Goal: Navigation & Orientation: Find specific page/section

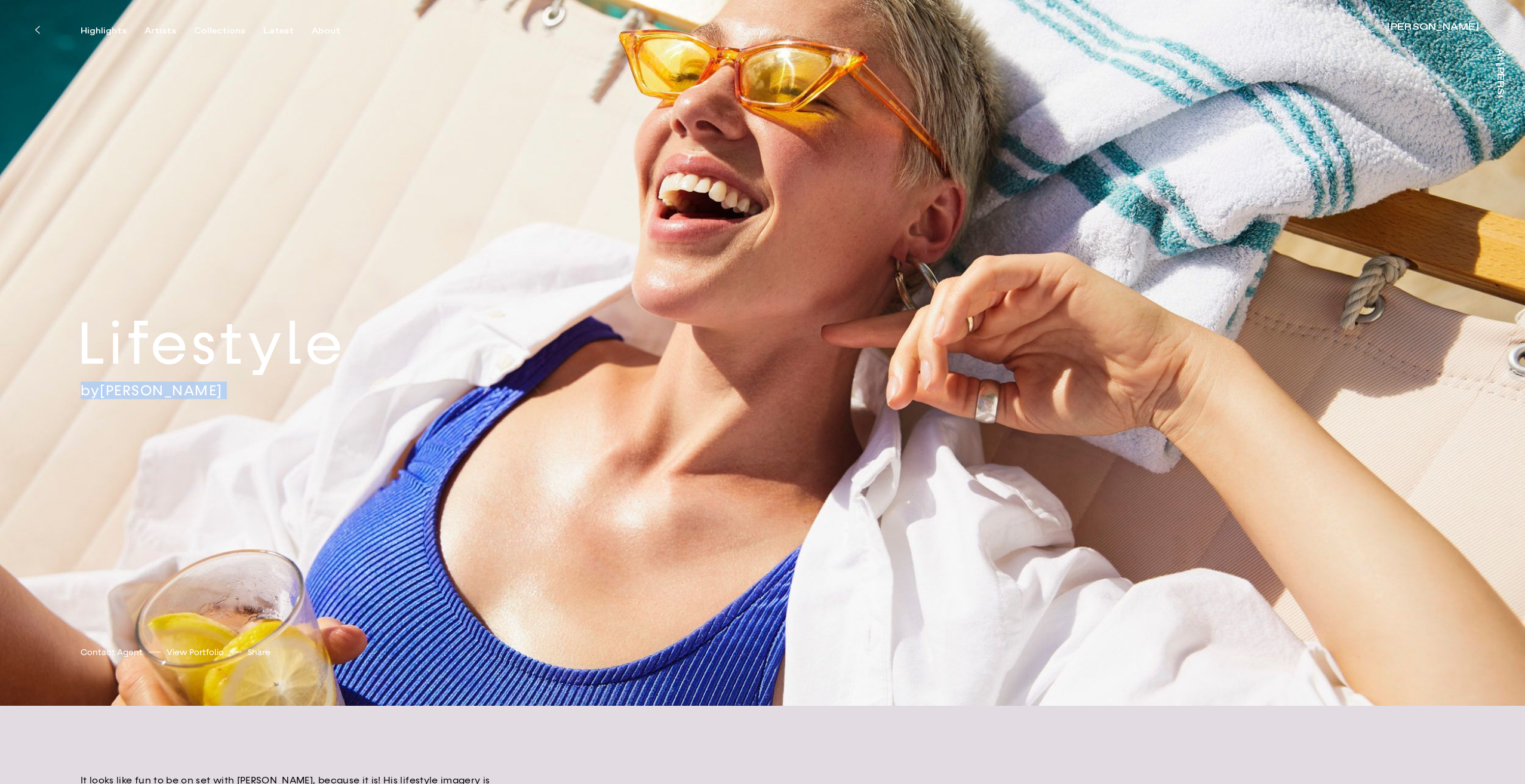
drag, startPoint x: 514, startPoint y: 201, endPoint x: 597, endPoint y: 243, distance: 93.0
click at [778, 169] on div "Lifestyle by [PERSON_NAME] [PERSON_NAME] Contact Agent View Portfolio Share [UR…" at bounding box center [762, 353] width 1525 height 706
click at [596, 244] on div "Lifestyle by [PERSON_NAME] [PERSON_NAME] Contact Agent View Portfolio Share [UR…" at bounding box center [762, 353] width 1525 height 706
click at [271, 418] on div "Lifestyle by [PERSON_NAME] [PERSON_NAME] Contact Agent View Portfolio Share [UR…" at bounding box center [762, 353] width 1525 height 706
drag, startPoint x: 794, startPoint y: 467, endPoint x: 971, endPoint y: 593, distance: 217.3
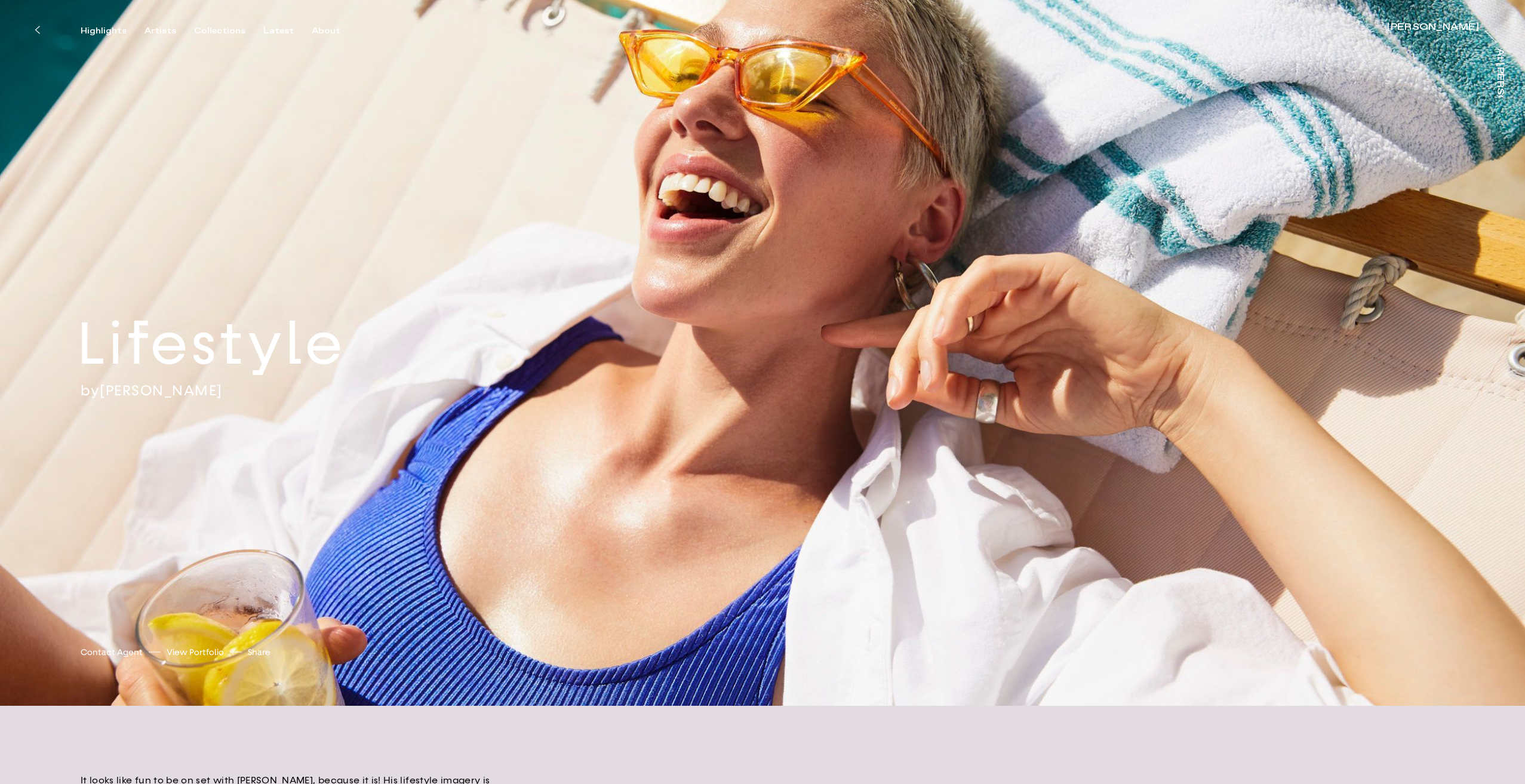
click at [971, 593] on div "Lifestyle by [PERSON_NAME] [PERSON_NAME] Contact Agent View Portfolio Share [UR…" at bounding box center [762, 353] width 1525 height 706
drag, startPoint x: 686, startPoint y: 507, endPoint x: 395, endPoint y: 603, distance: 306.4
click at [868, 624] on div "Lifestyle by [PERSON_NAME] [PERSON_NAME] Contact Agent View Portfolio Share [UR…" at bounding box center [762, 353] width 1525 height 706
drag, startPoint x: 109, startPoint y: 31, endPoint x: 90, endPoint y: 35, distance: 19.4
click at [87, 42] on div "Lifestyle by [PERSON_NAME] [PERSON_NAME] Contact Agent View Portfolio Share [UR…" at bounding box center [762, 353] width 1525 height 706
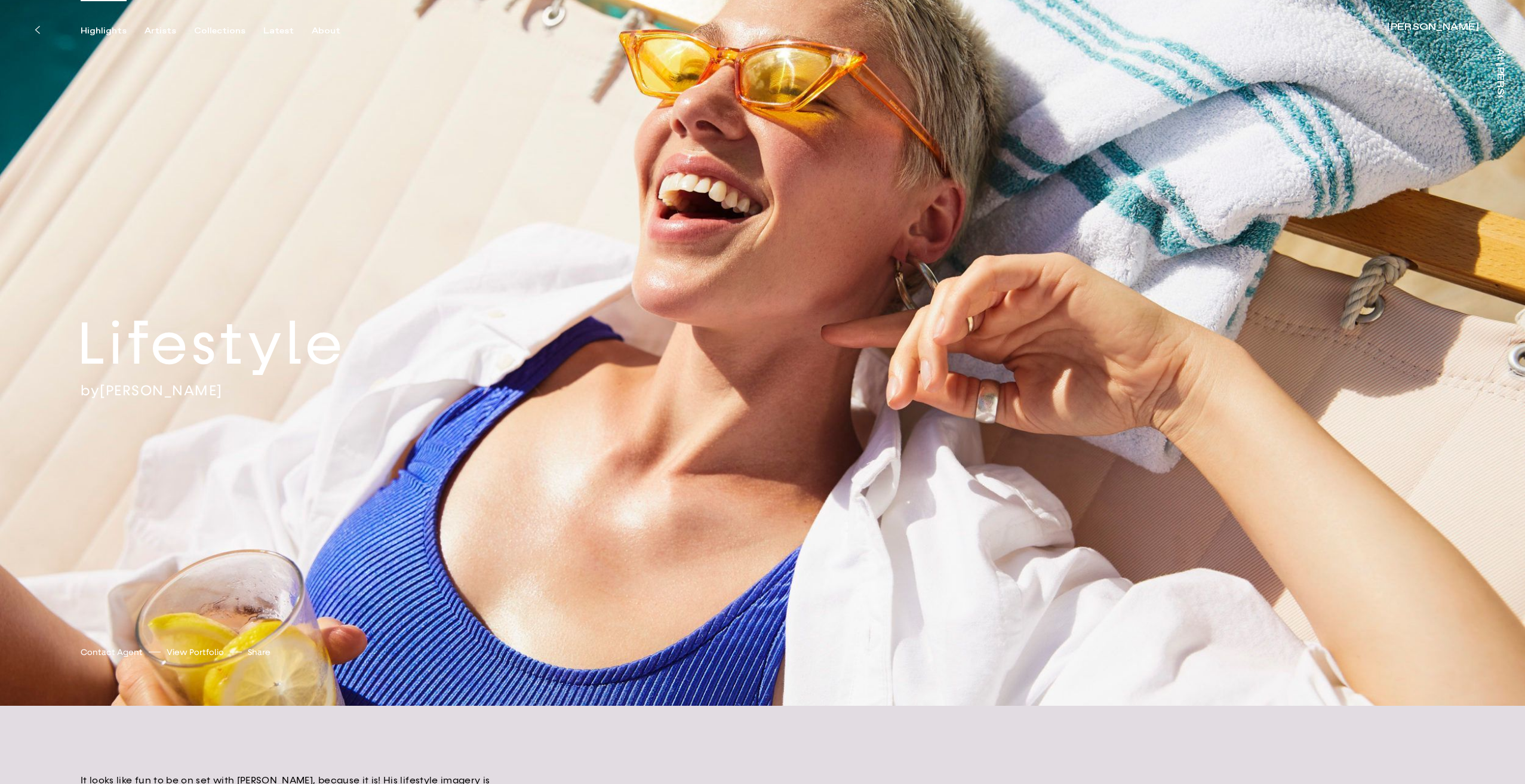
click at [91, 35] on div "Highlights" at bounding box center [104, 31] width 46 height 11
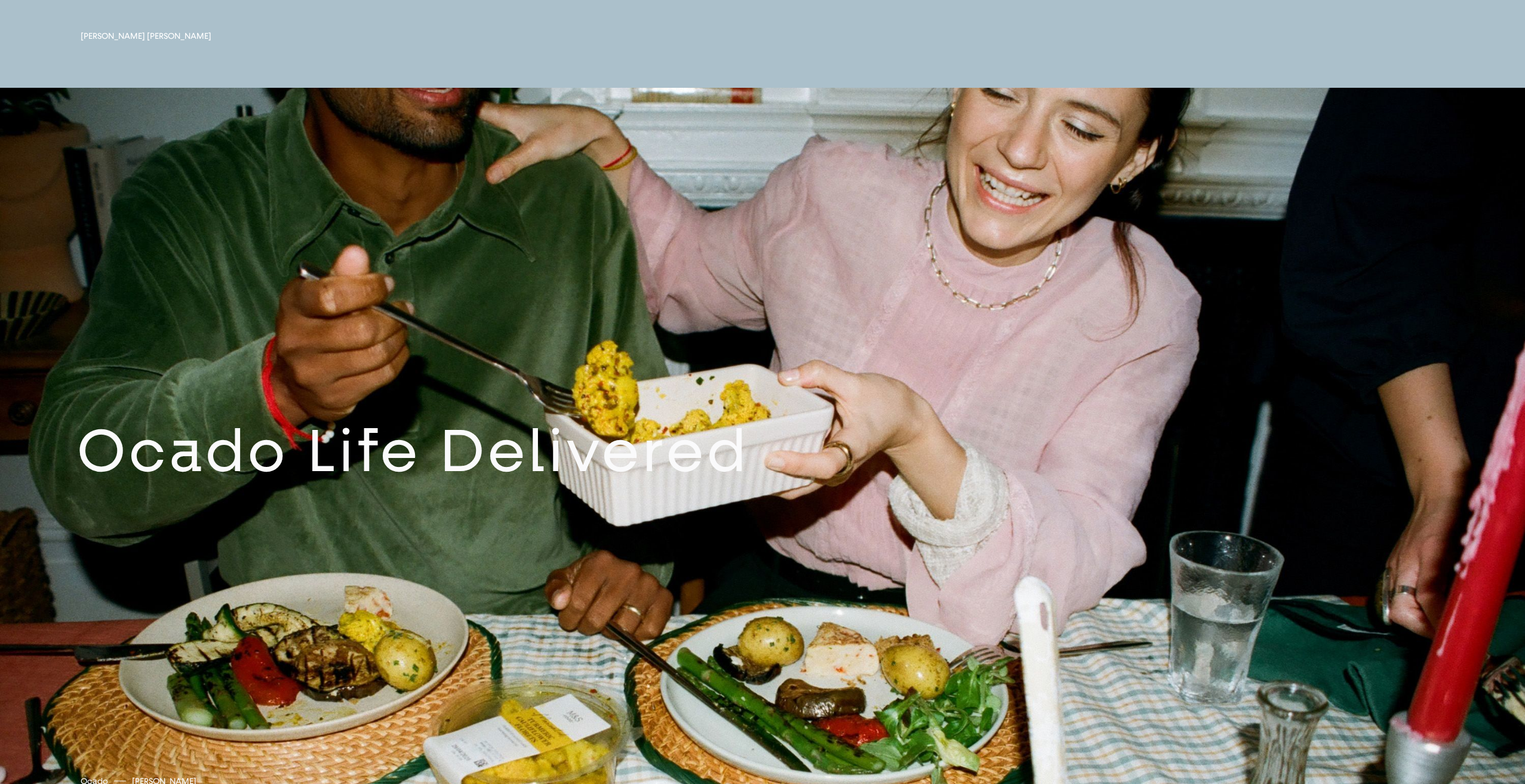
scroll to position [955, 0]
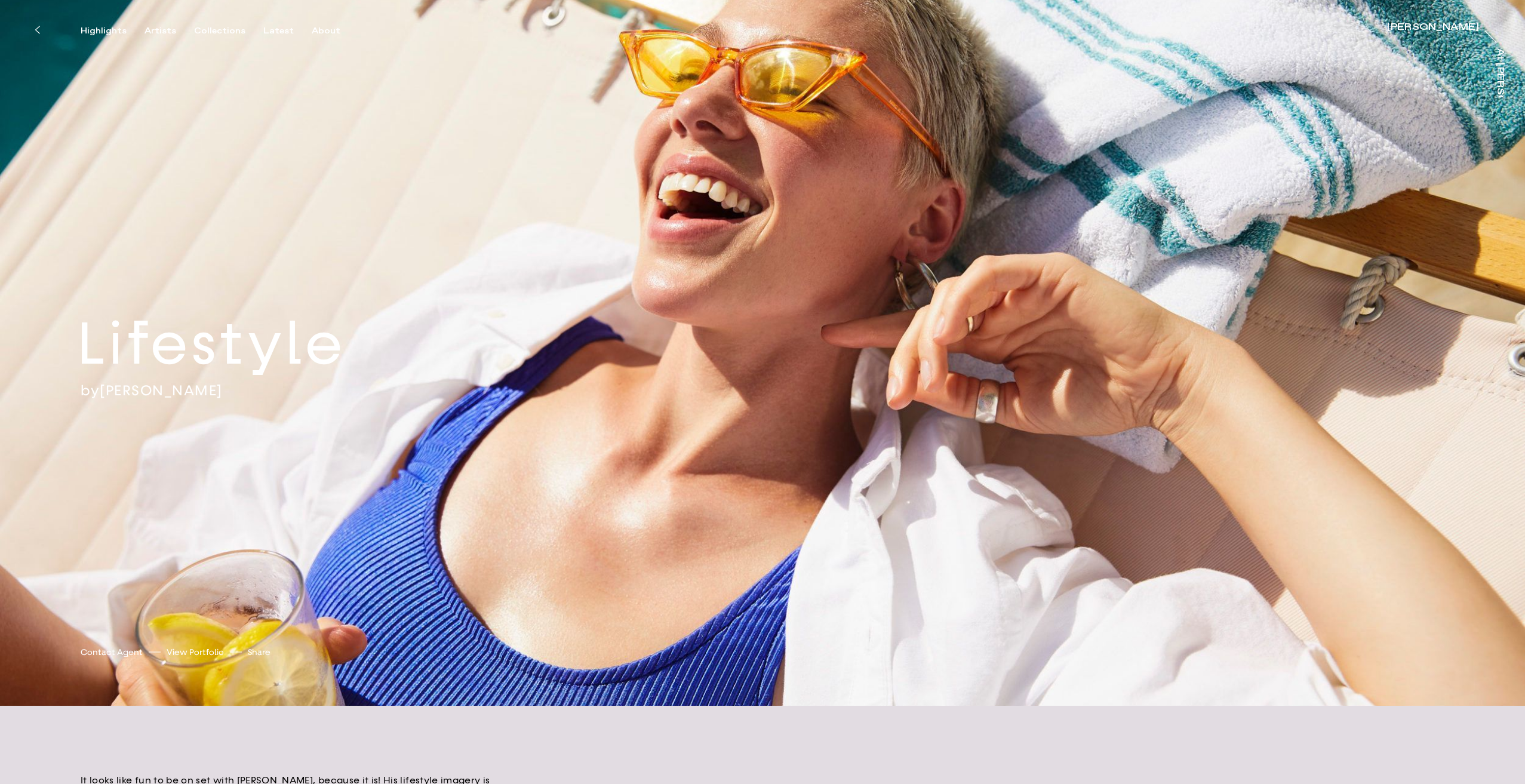
click at [1453, 31] on div "[PERSON_NAME]" at bounding box center [1433, 28] width 92 height 9
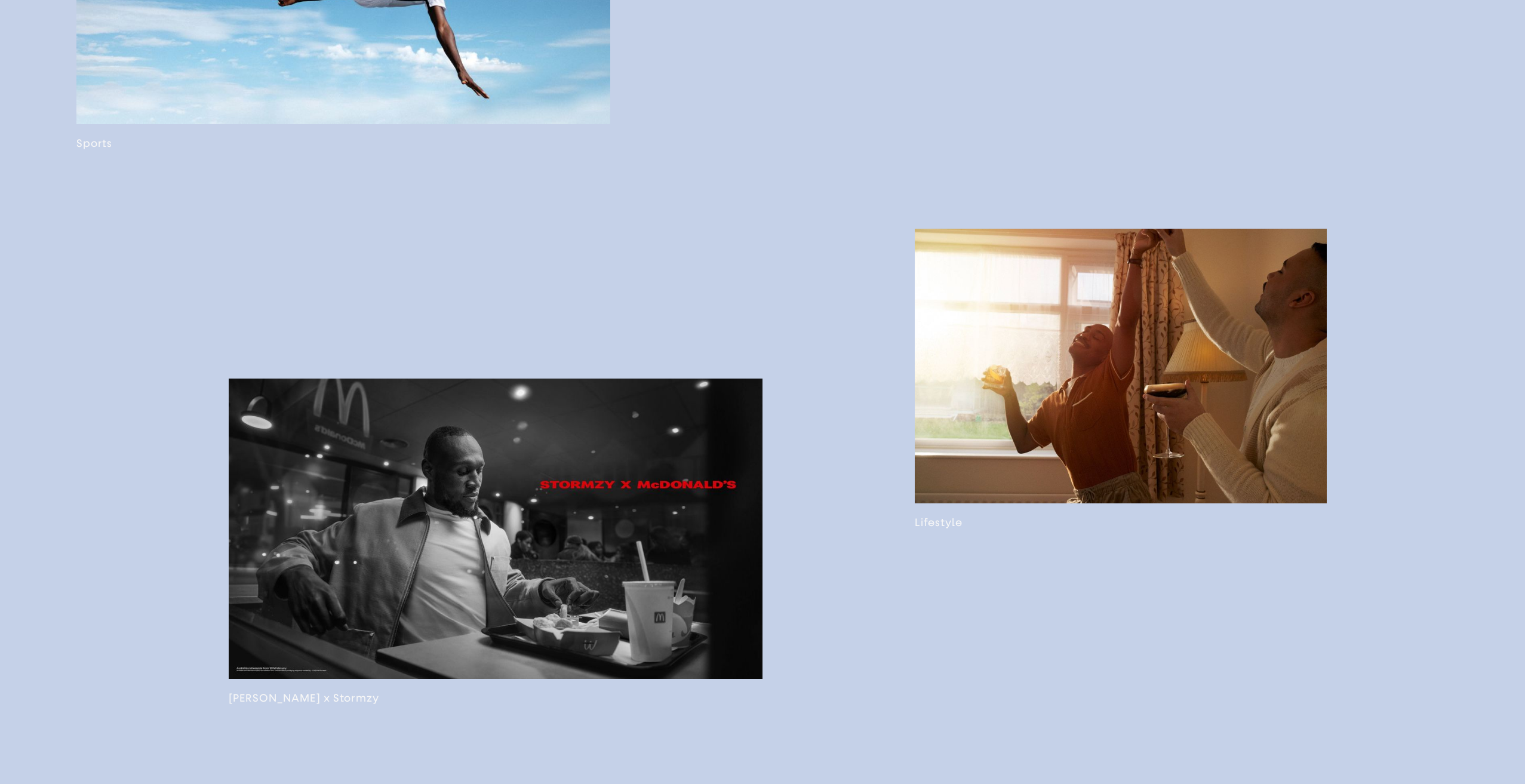
scroll to position [1314, 0]
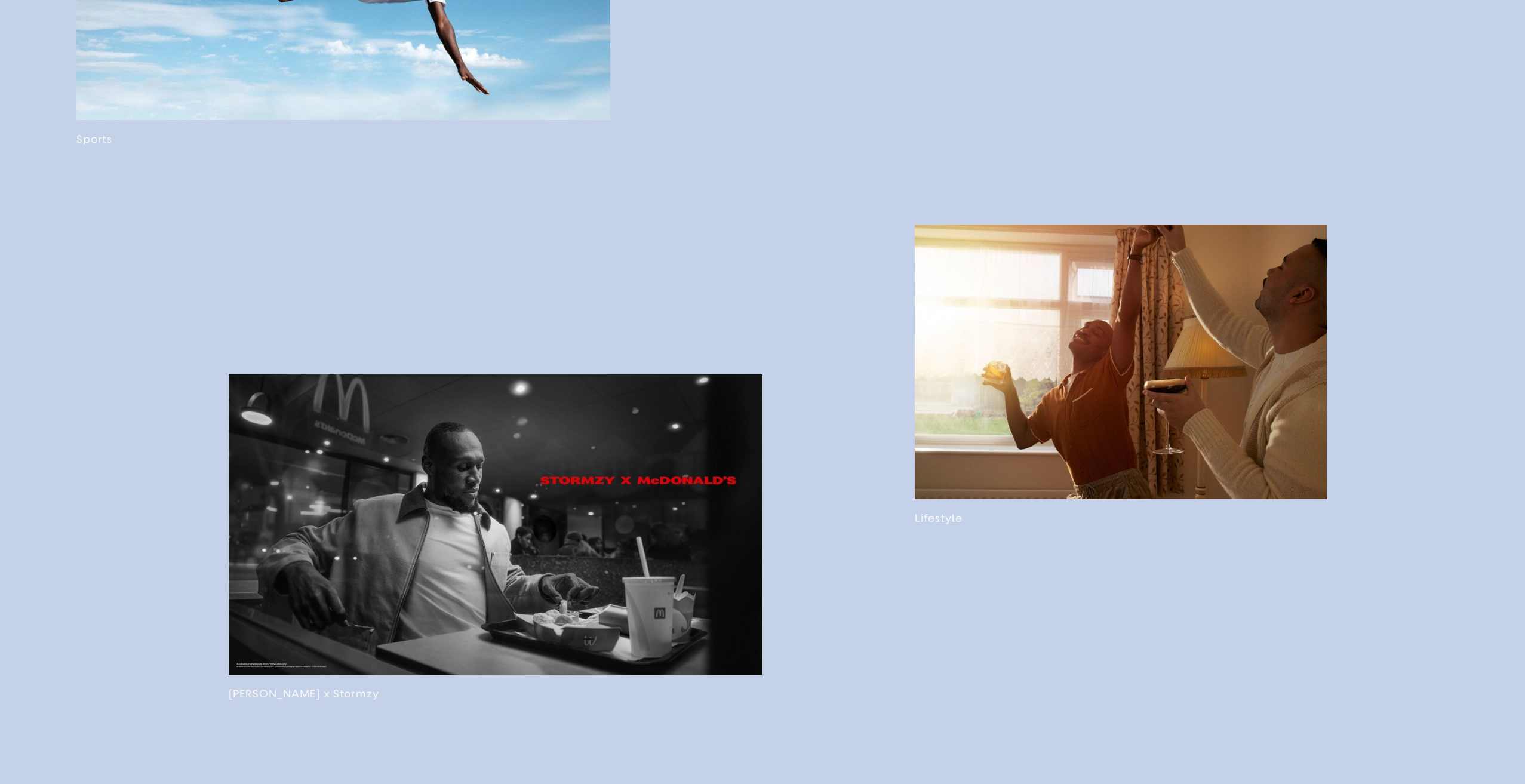
click at [279, 429] on link at bounding box center [495, 537] width 534 height 326
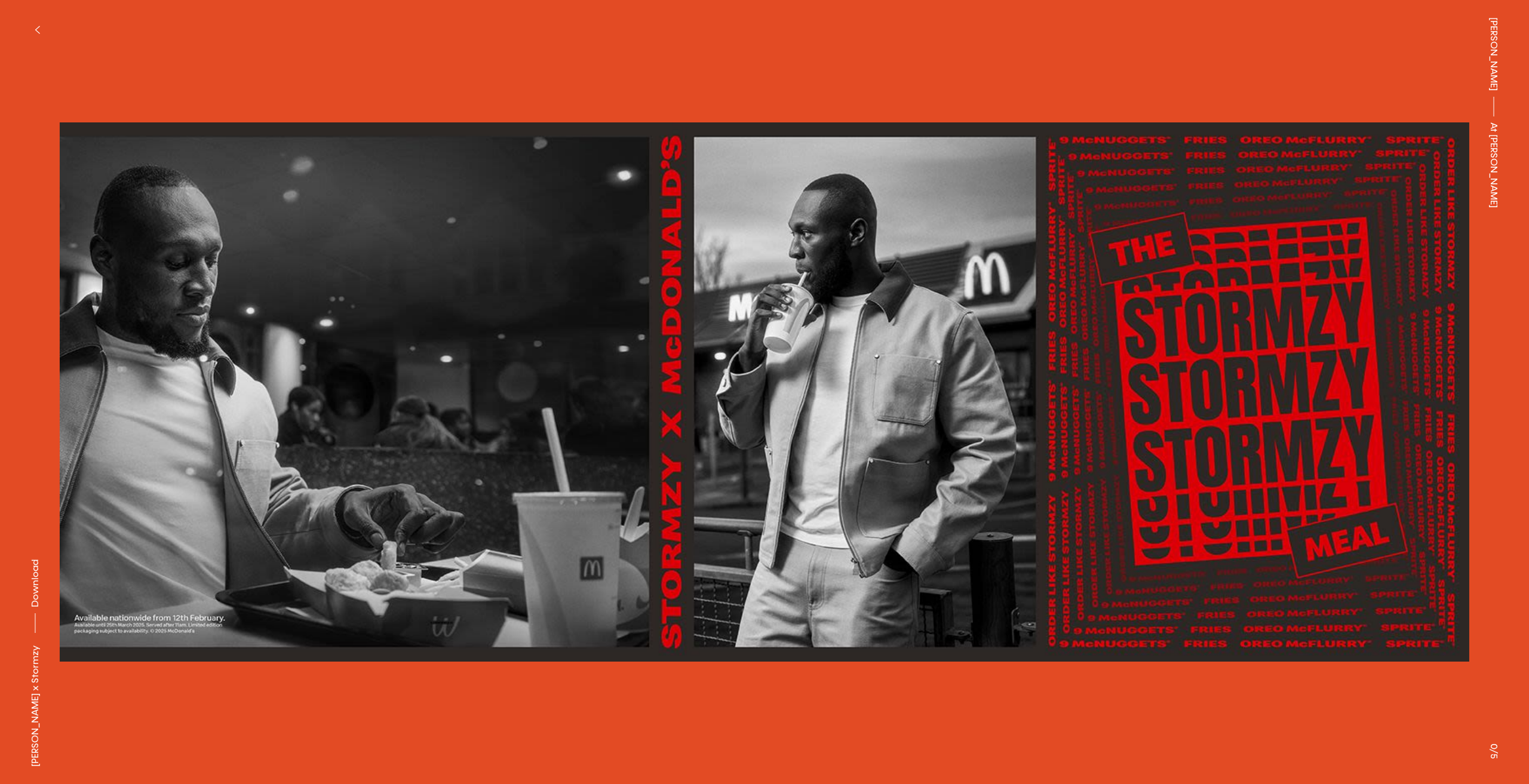
click at [357, 186] on button at bounding box center [382, 196] width 764 height 392
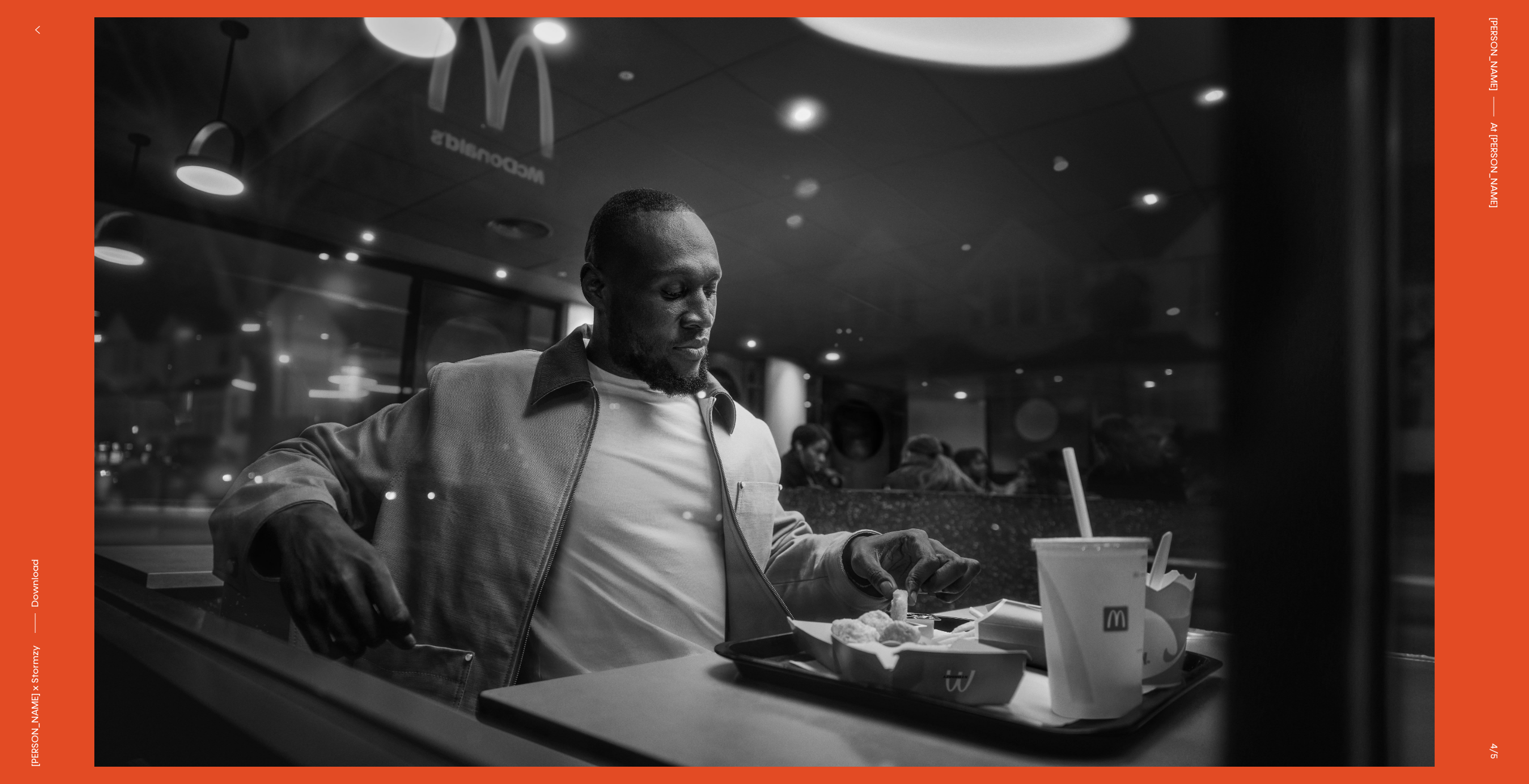
click at [36, 24] on button "button" at bounding box center [36, 29] width 26 height 26
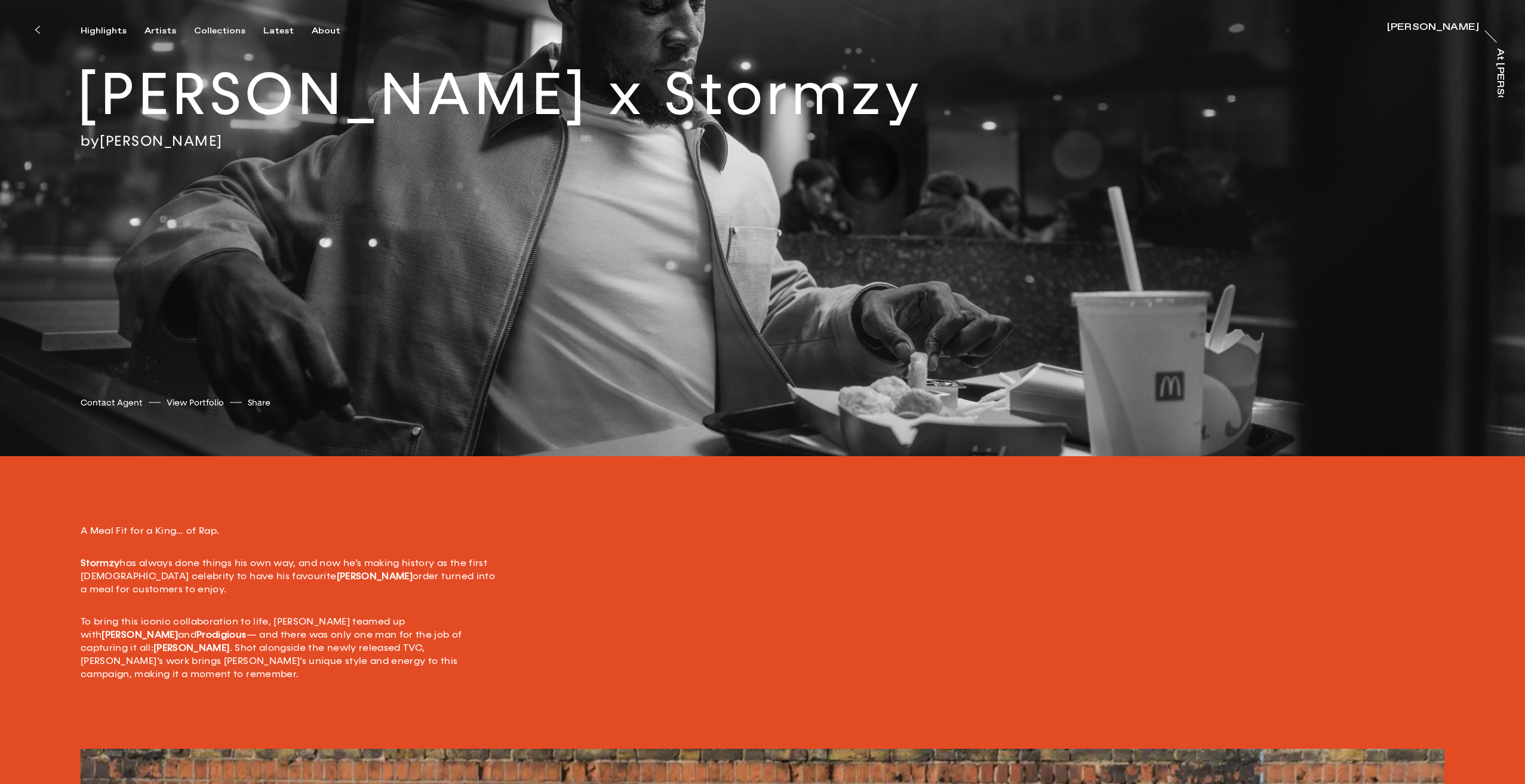
scroll to position [359, 0]
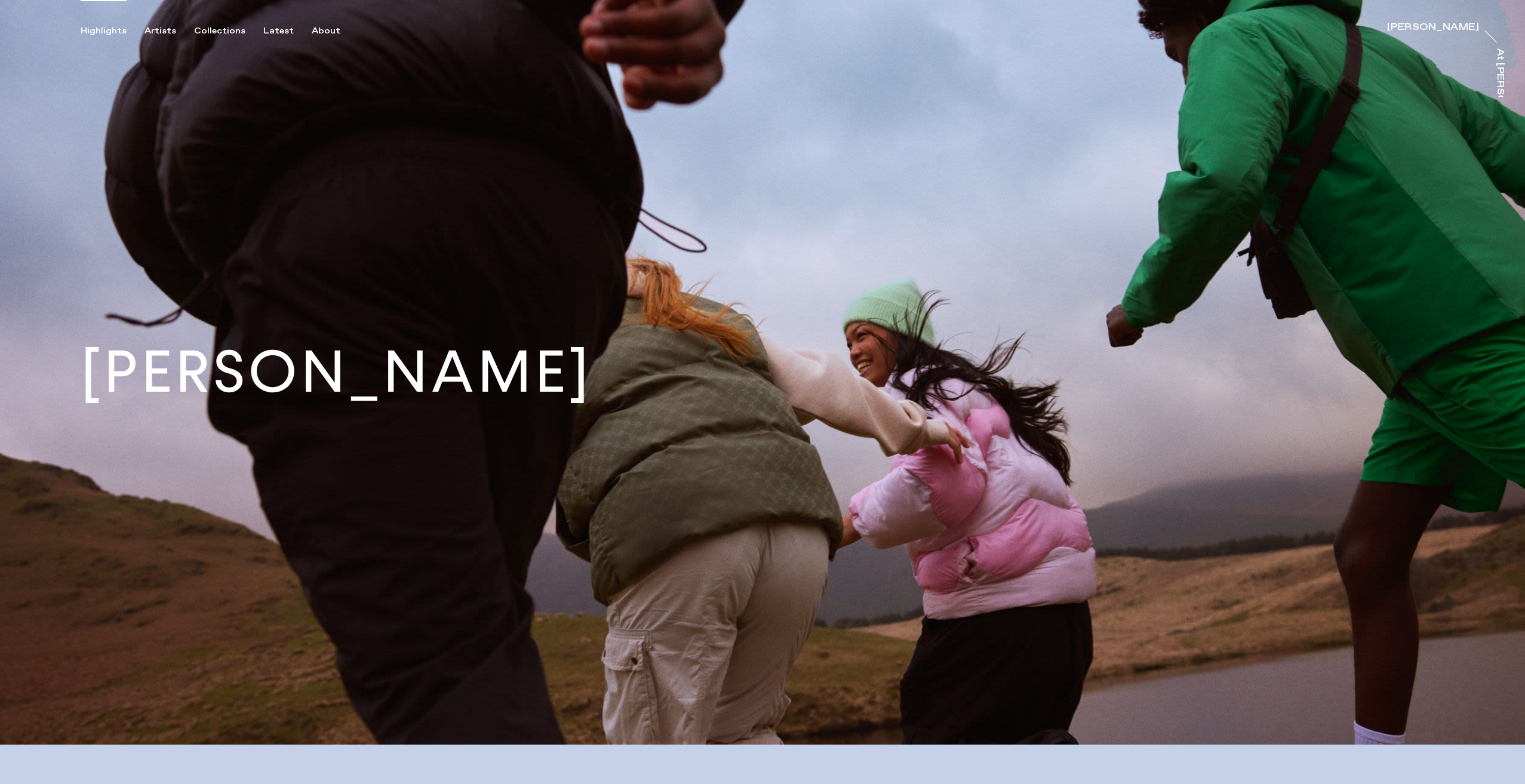
click at [105, 26] on div "Highlights" at bounding box center [104, 31] width 46 height 11
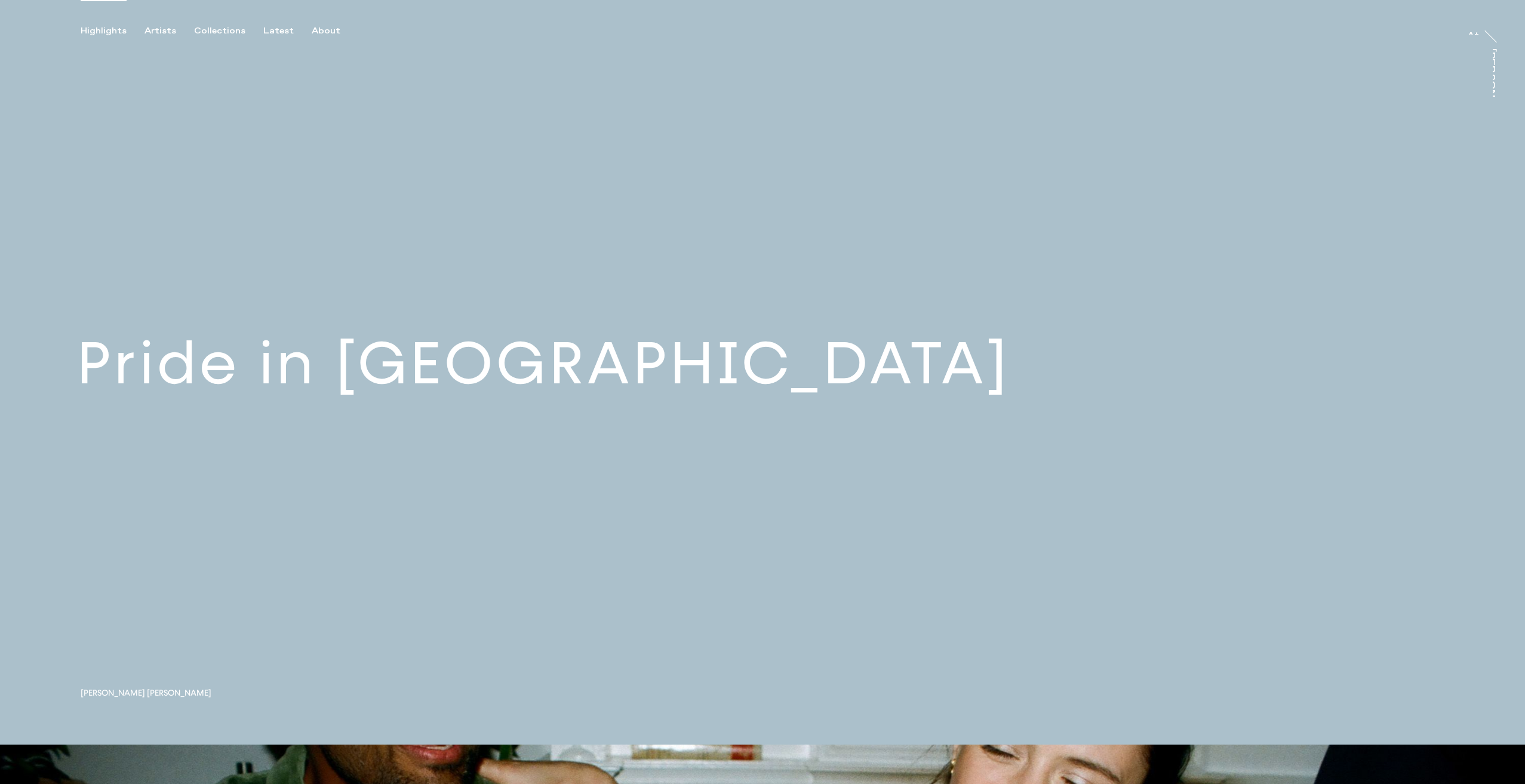
click at [101, 34] on div "Highlights" at bounding box center [104, 31] width 46 height 11
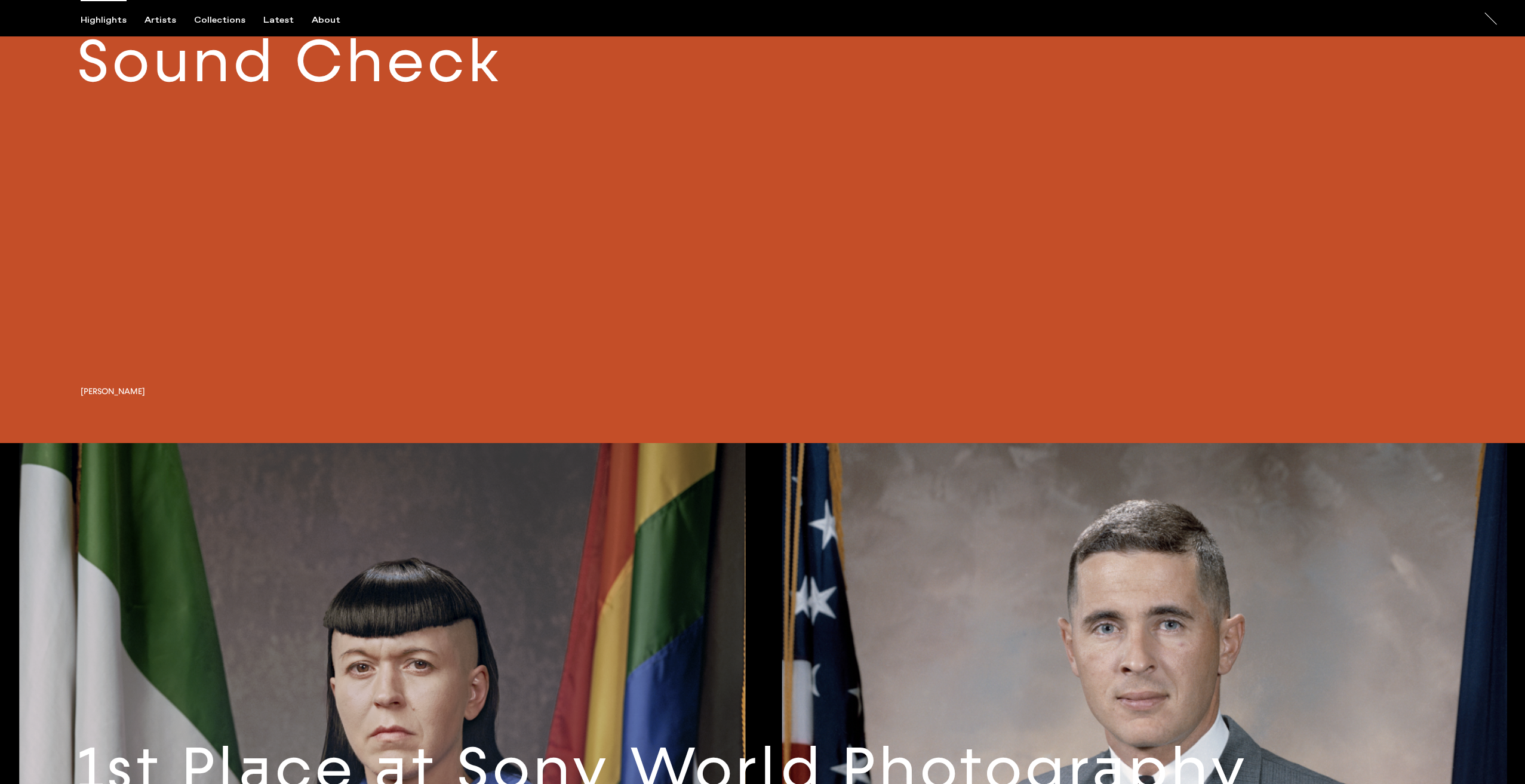
scroll to position [1493, 0]
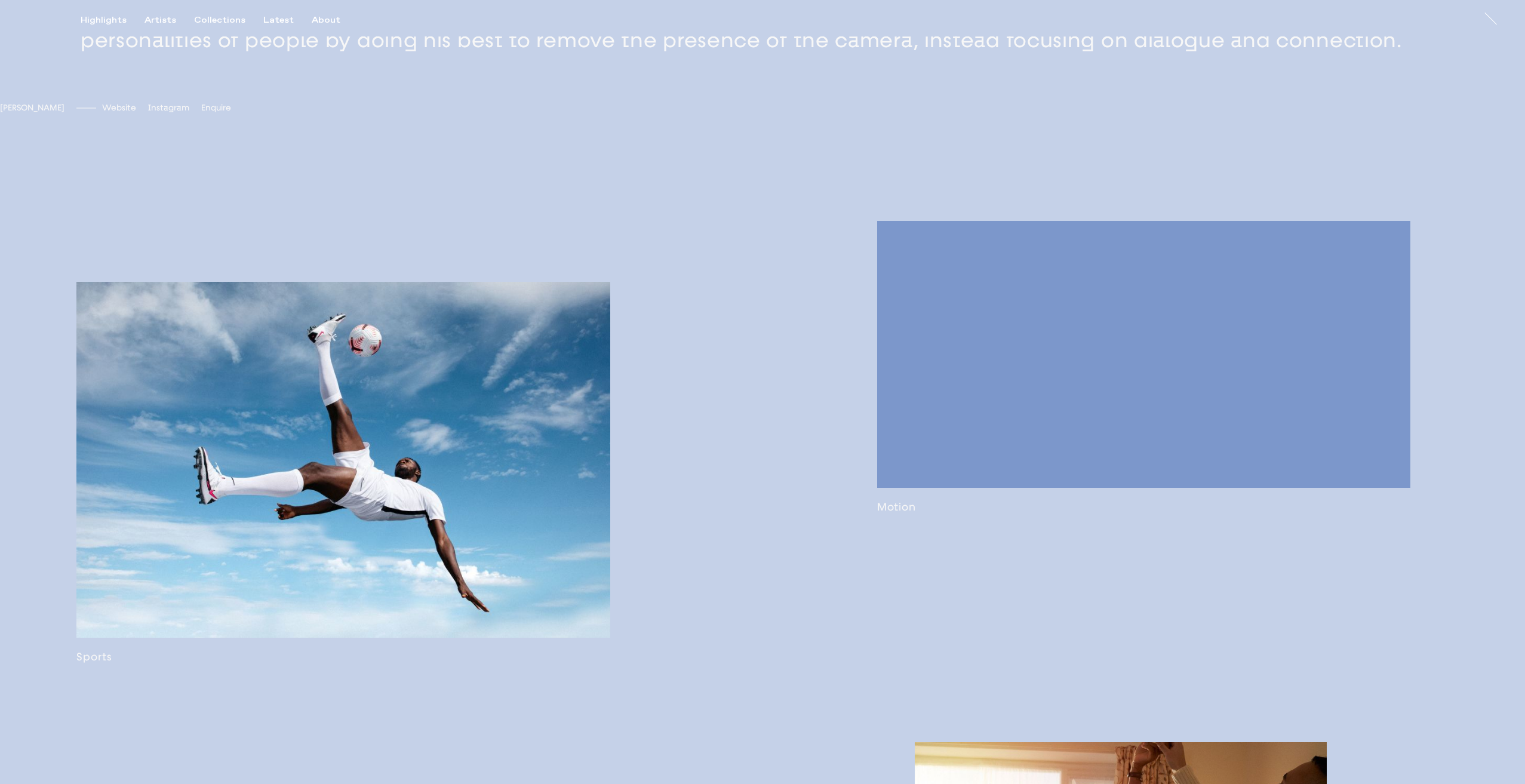
scroll to position [675, 0]
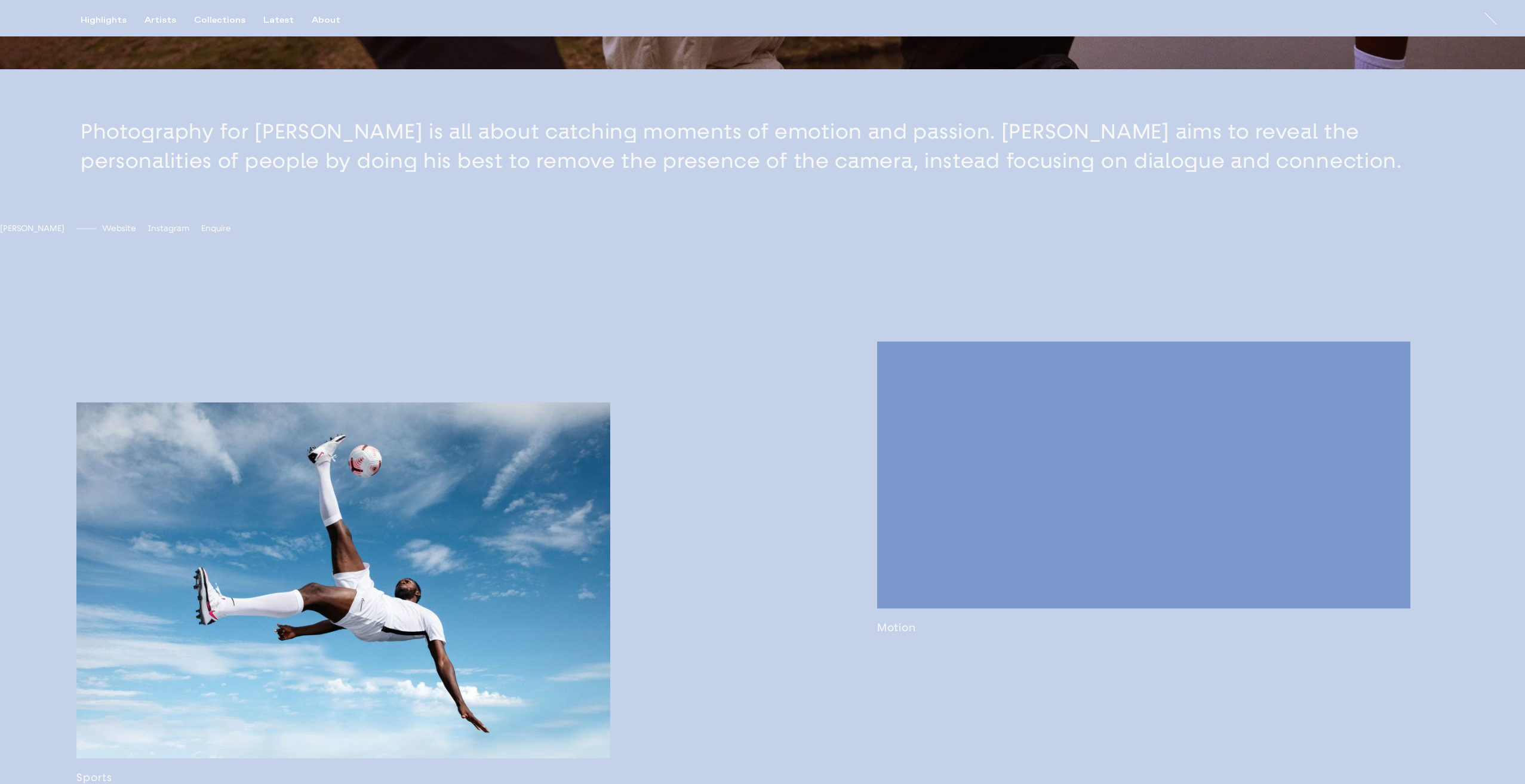
click at [273, 29] on div "Highlights Artists Collections Latest About" at bounding box center [219, 25] width 278 height 21
click at [278, 21] on div "Latest" at bounding box center [278, 20] width 31 height 11
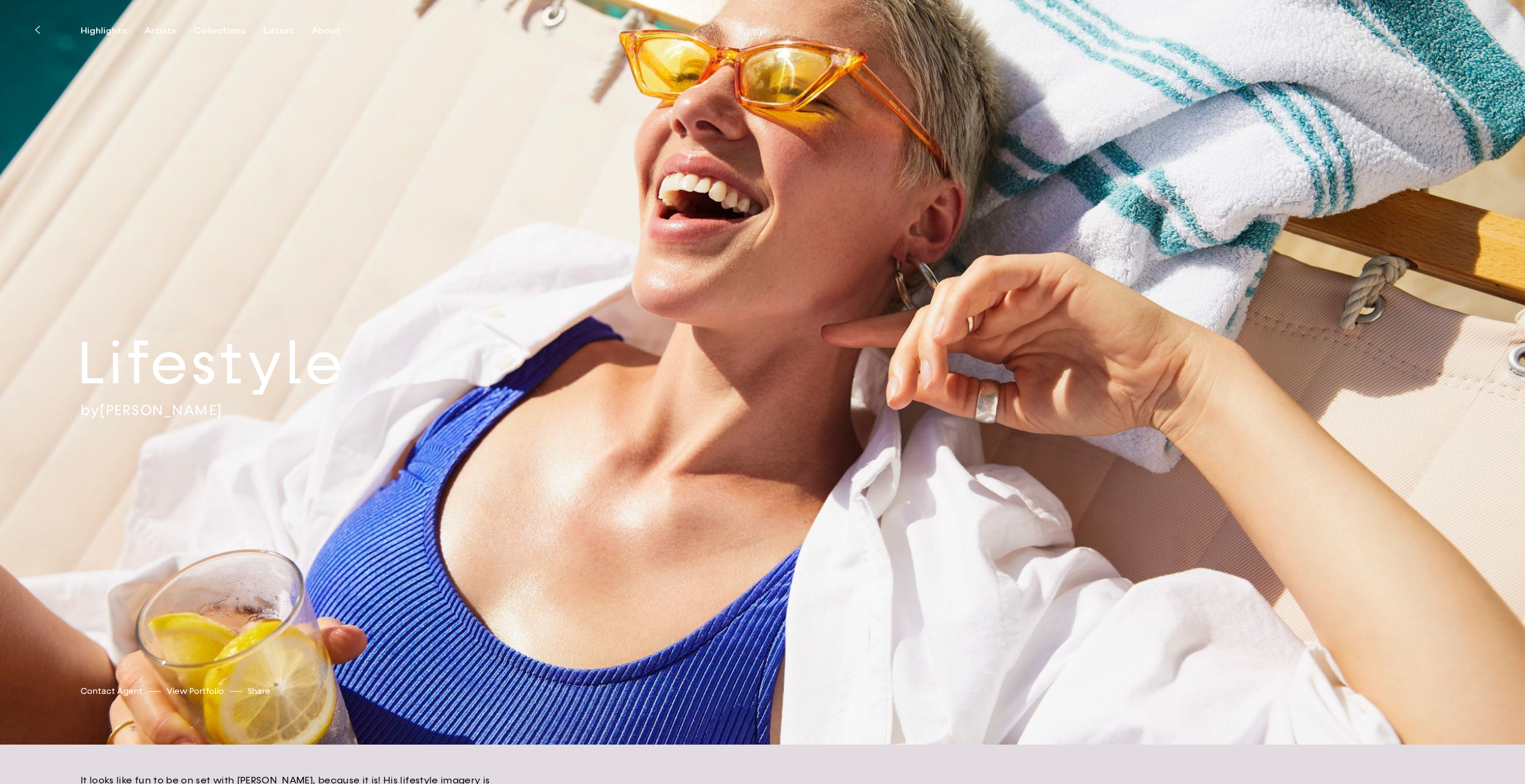
click at [271, 185] on div "Lifestyle by [PERSON_NAME] [PERSON_NAME] Contact Agent View Portfolio Share [UR…" at bounding box center [762, 372] width 1525 height 745
click at [698, 304] on div "Lifestyle by [PERSON_NAME] [PERSON_NAME] Contact Agent View Portfolio Share [UR…" at bounding box center [762, 372] width 1525 height 745
click at [290, 361] on h2 "Lifestyle" at bounding box center [252, 363] width 349 height 75
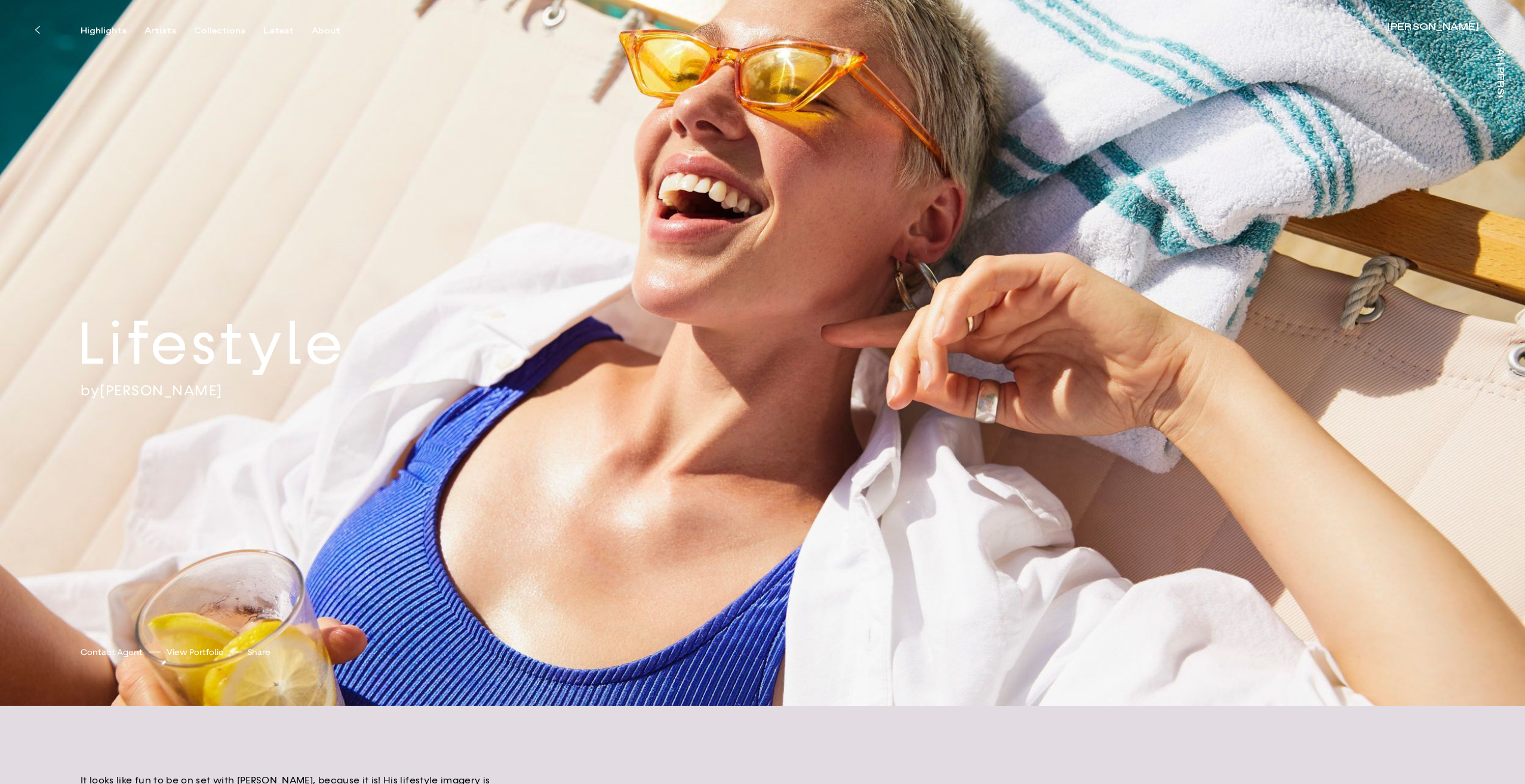
click at [168, 409] on div "Lifestyle by [PERSON_NAME] [PERSON_NAME] Contact Agent View Portfolio Share [UR…" at bounding box center [762, 353] width 1525 height 706
drag, startPoint x: 433, startPoint y: 458, endPoint x: 610, endPoint y: 464, distance: 177.1
click at [610, 464] on div "Lifestyle by [PERSON_NAME] [PERSON_NAME] Contact Agent View Portfolio Share [UR…" at bounding box center [762, 353] width 1525 height 706
drag, startPoint x: 649, startPoint y: 496, endPoint x: 669, endPoint y: 525, distance: 35.2
click at [669, 517] on div "Lifestyle by [PERSON_NAME] [PERSON_NAME] Contact Agent View Portfolio Share [UR…" at bounding box center [762, 353] width 1525 height 706
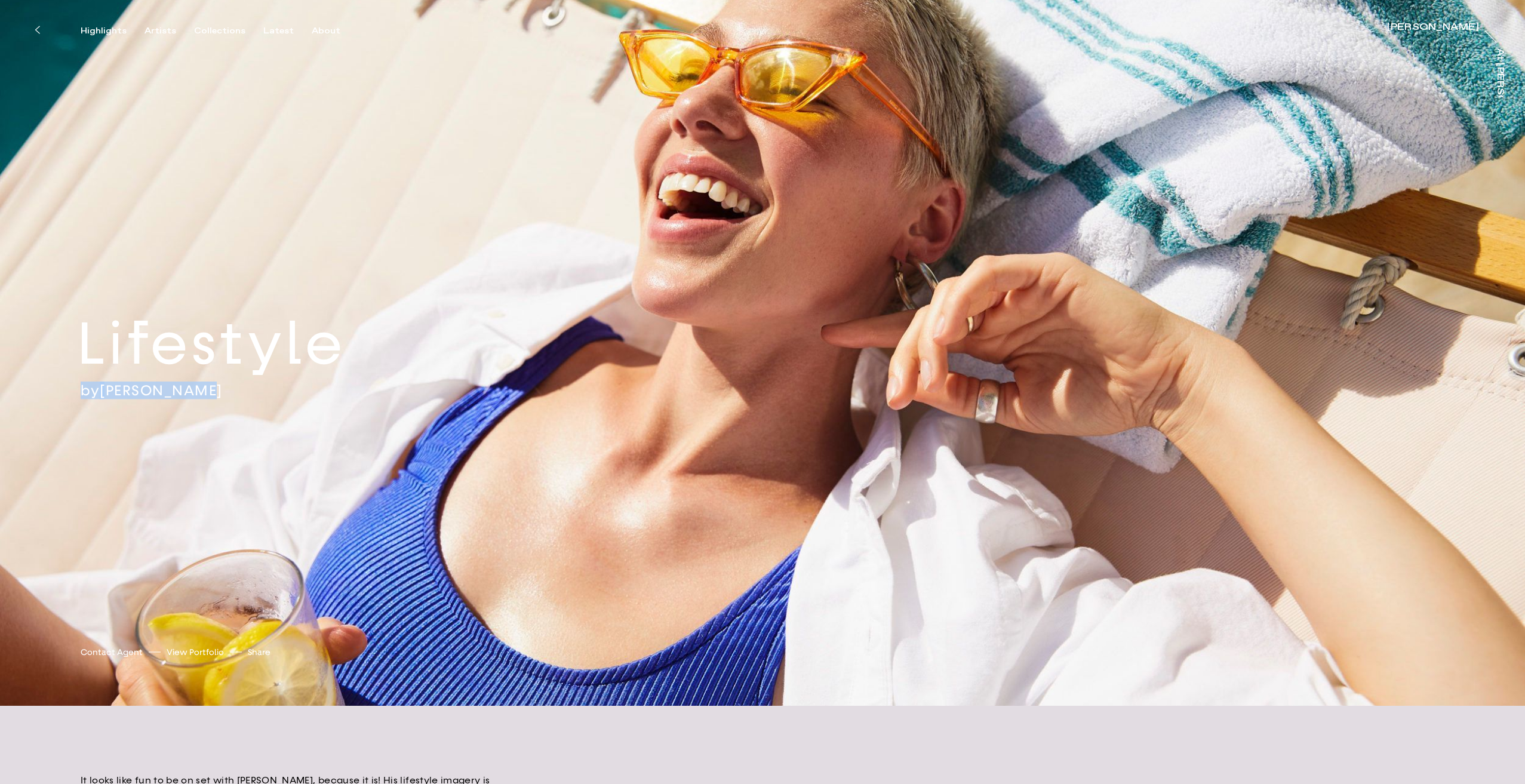
click at [196, 653] on link "View Portfolio" at bounding box center [195, 653] width 57 height 13
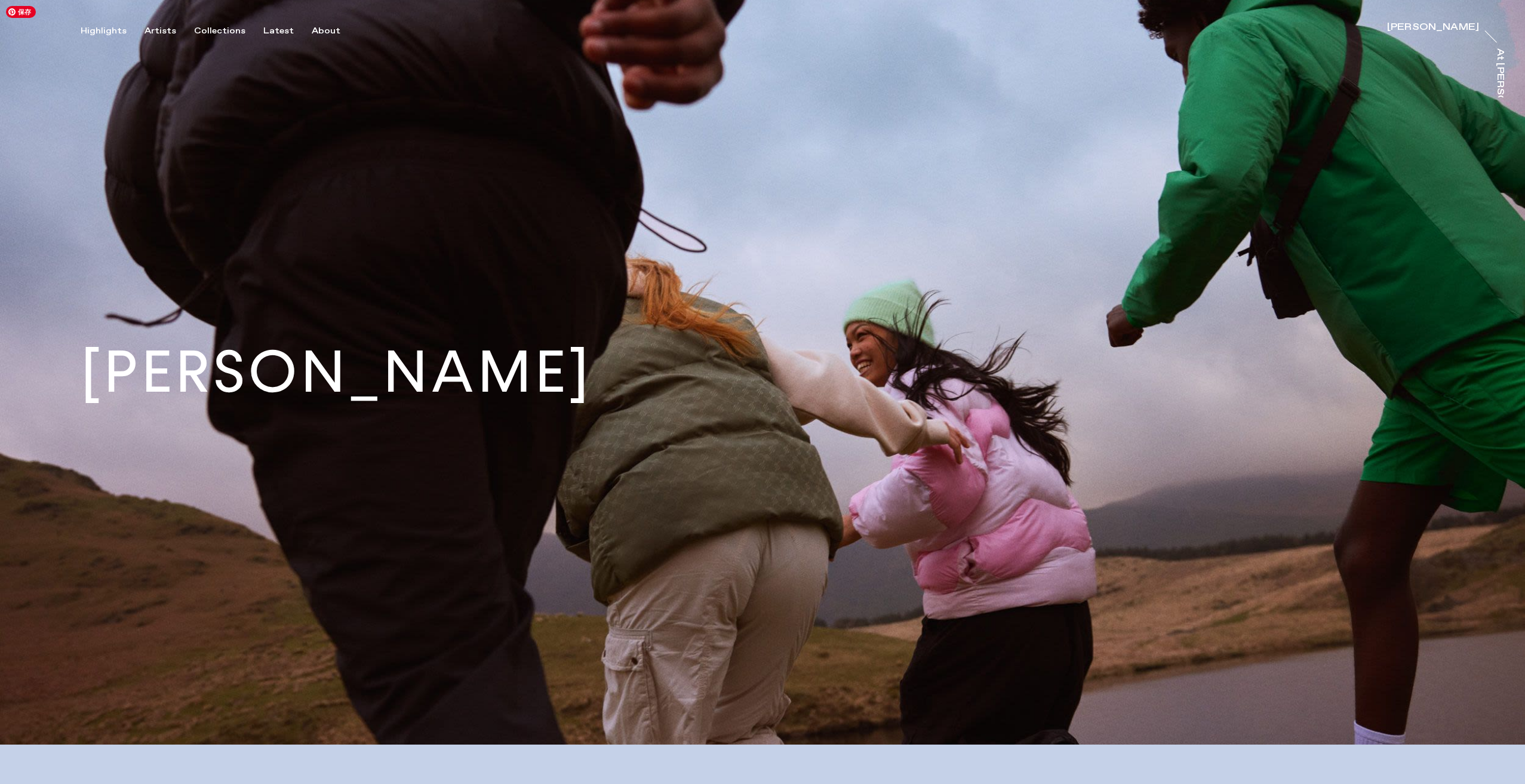
click at [90, 698] on img at bounding box center [762, 372] width 1525 height 745
click at [51, 701] on img at bounding box center [762, 372] width 1525 height 745
click at [101, 31] on div "Highlights" at bounding box center [104, 31] width 46 height 11
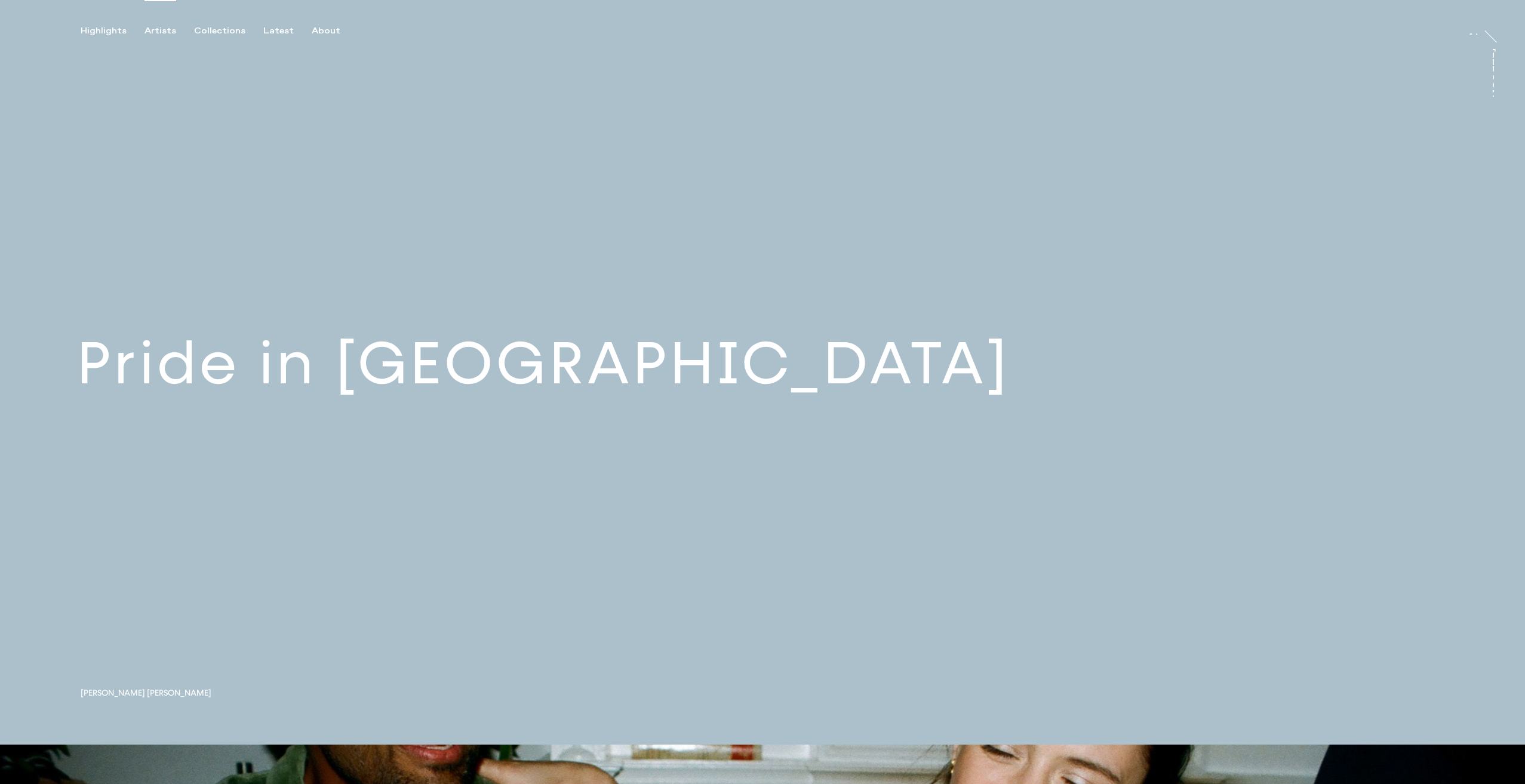
click at [153, 31] on div "Artists" at bounding box center [160, 31] width 31 height 11
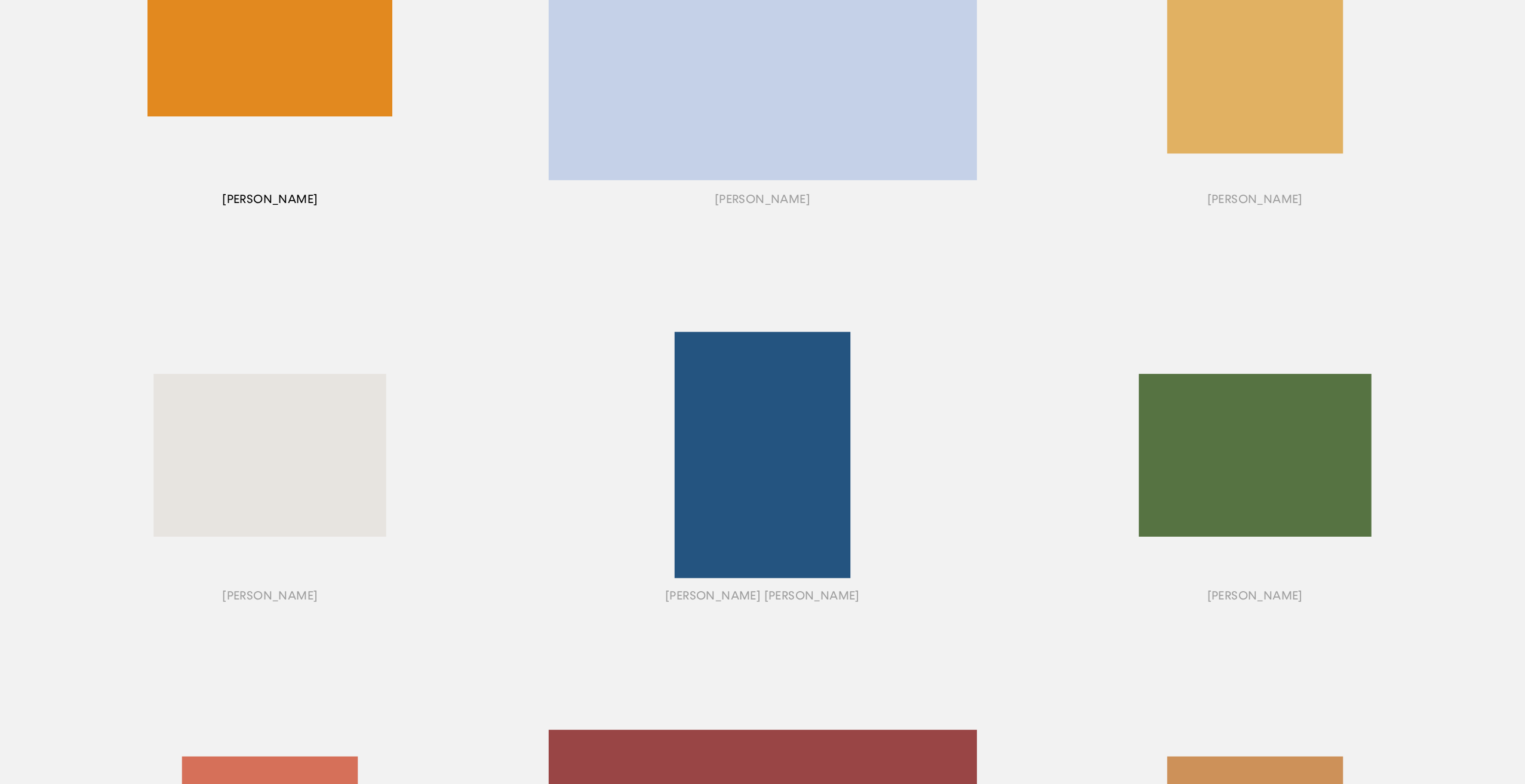
scroll to position [120, 0]
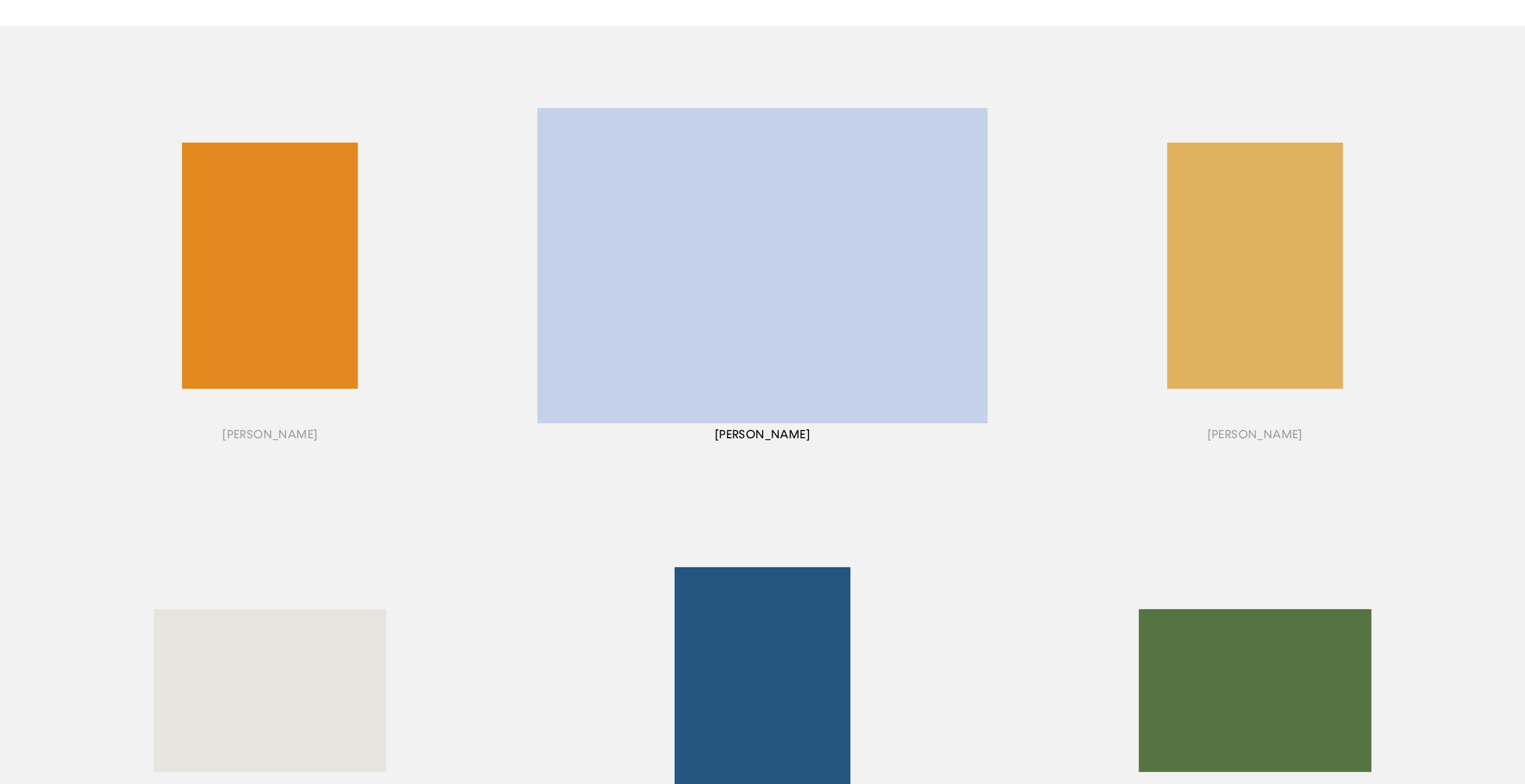
drag, startPoint x: 748, startPoint y: 299, endPoint x: 651, endPoint y: 323, distance: 99.9
click at [651, 323] on div "button" at bounding box center [763, 280] width 492 height 429
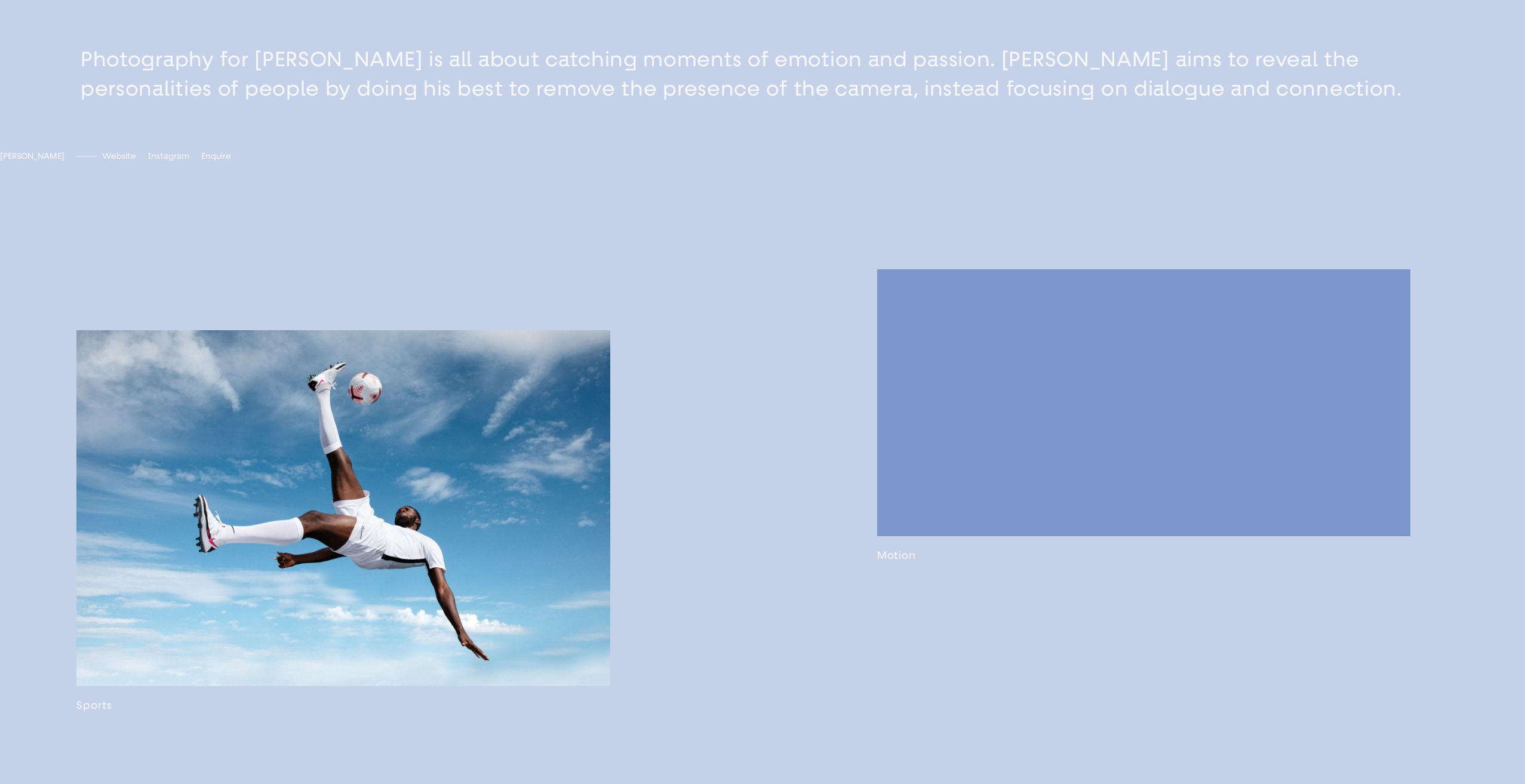
scroll to position [896, 0]
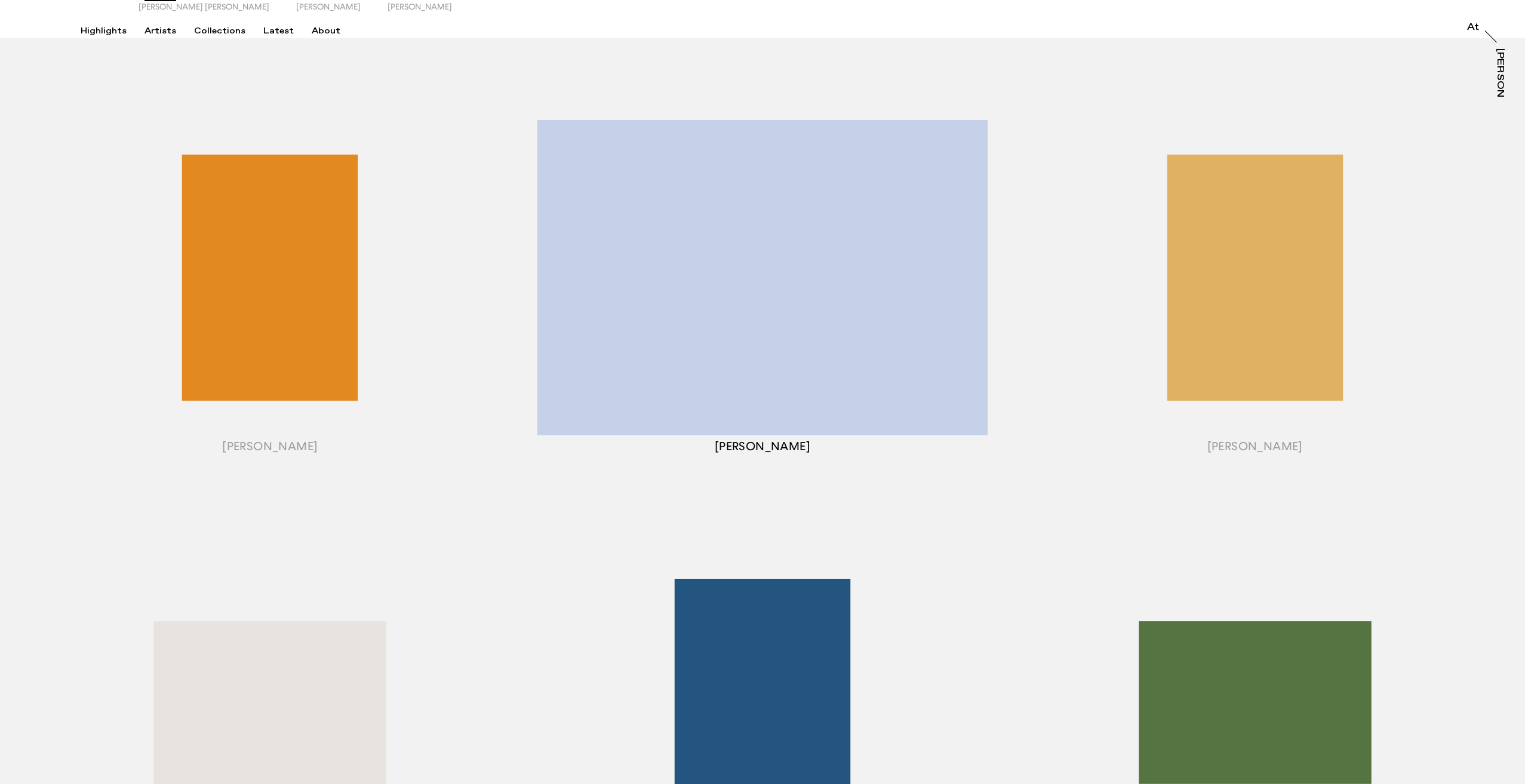
scroll to position [120, 0]
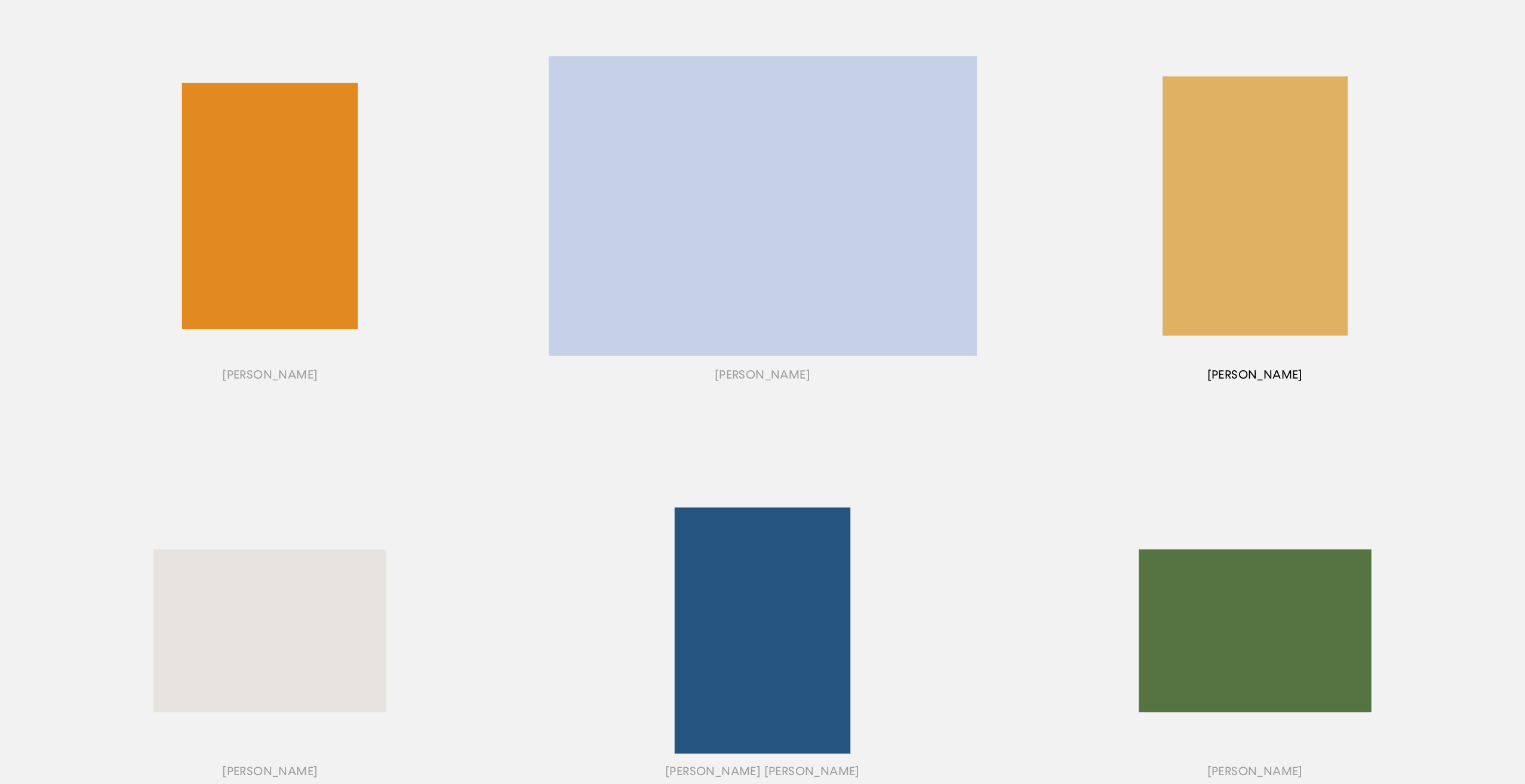
click at [1037, 239] on div "button" at bounding box center [1254, 220] width 492 height 429
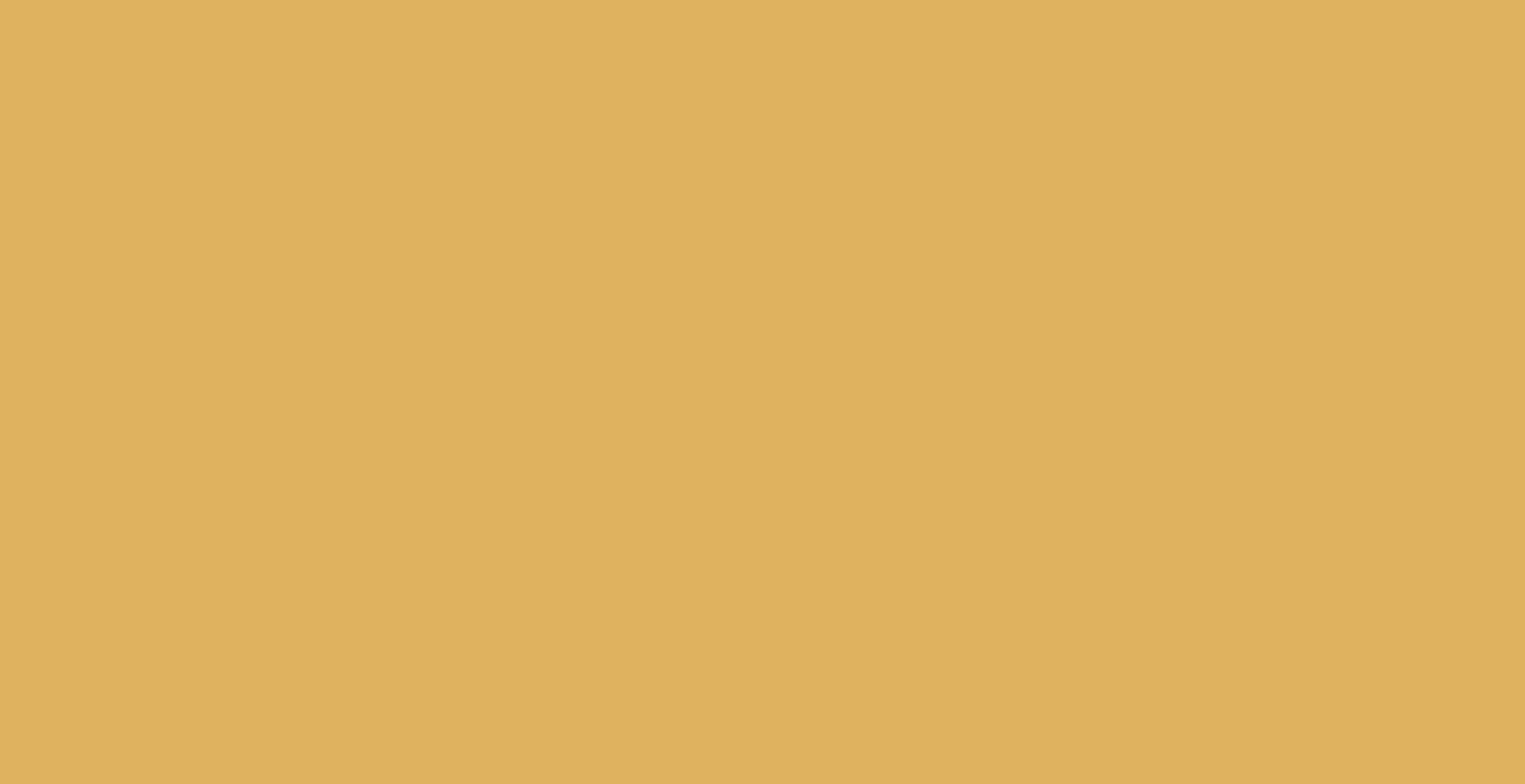
scroll to position [299, 0]
click at [1018, 232] on div "button" at bounding box center [1254, 101] width 492 height 429
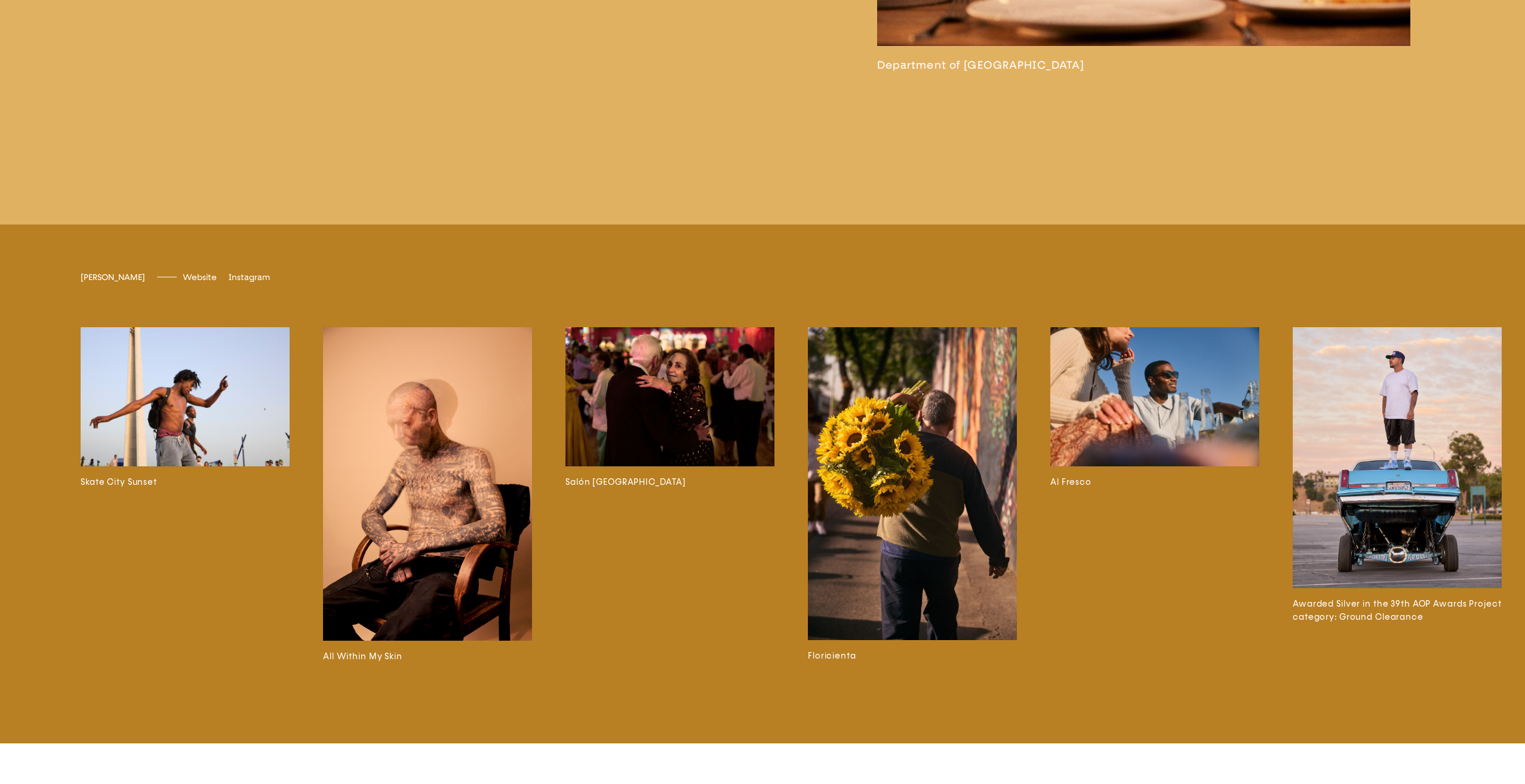
scroll to position [4779, 0]
